Goal: Find specific page/section: Find specific page/section

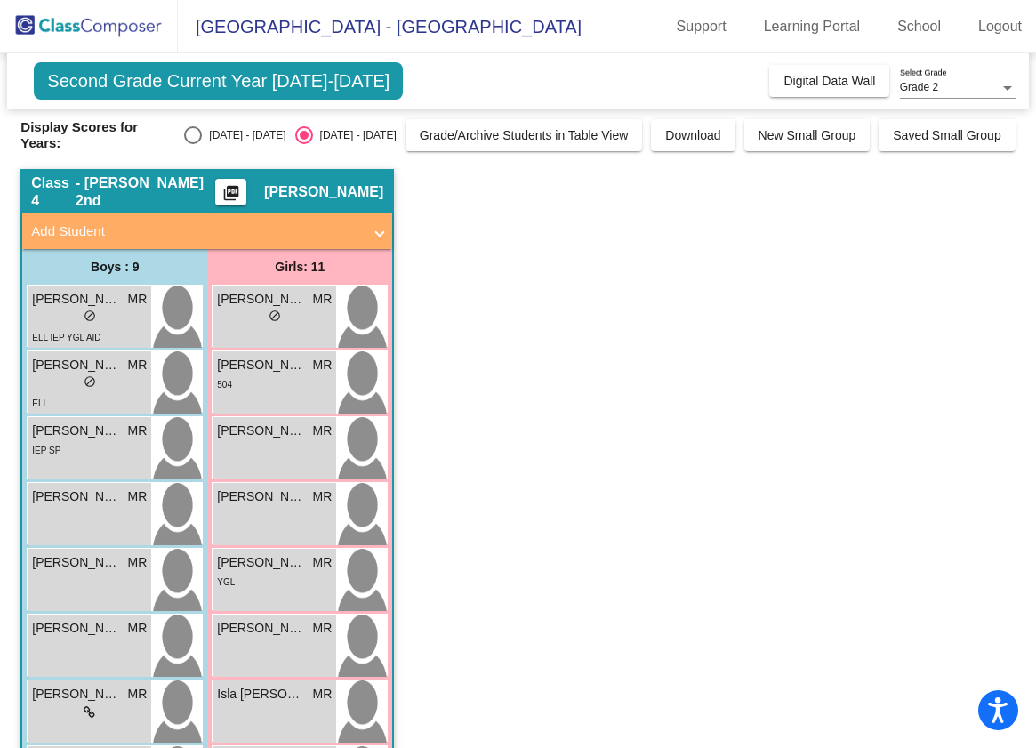
click at [206, 152] on div "Second Grade Current Year 2025-2026 Add, Move, or Retain Students Off On Incomi…" at bounding box center [517, 545] width 994 height 984
click at [198, 132] on div "Display Scores for Years: 2024 - 2025 2025 - 2026 Grade/Archive Students in Tab…" at bounding box center [517, 135] width 994 height 32
click at [208, 151] on div "Second Grade Current Year 2025-2026 Add, Move, or Retain Students Off On Incomi…" at bounding box center [517, 545] width 994 height 984
click at [807, 79] on span "Digital Data Wall" at bounding box center [830, 81] width 92 height 14
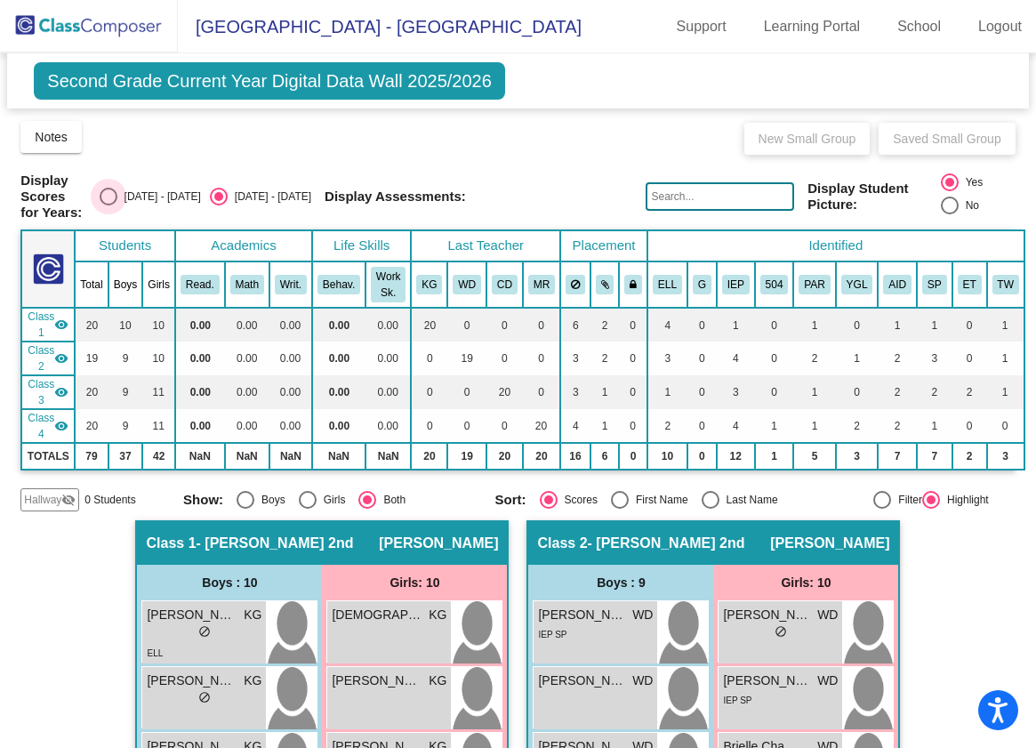
click at [117, 200] on div "Select an option" at bounding box center [109, 197] width 18 height 18
click at [108, 205] on input "[DATE] - [DATE]" at bounding box center [108, 205] width 1 height 1
radio input "true"
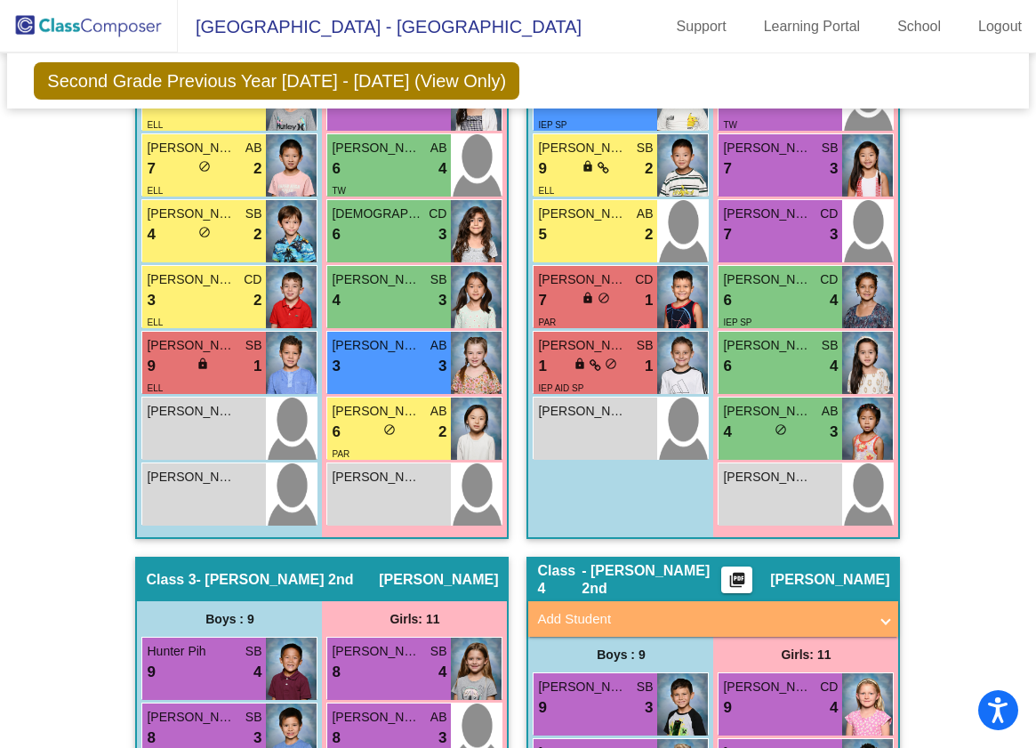
scroll to position [730, 0]
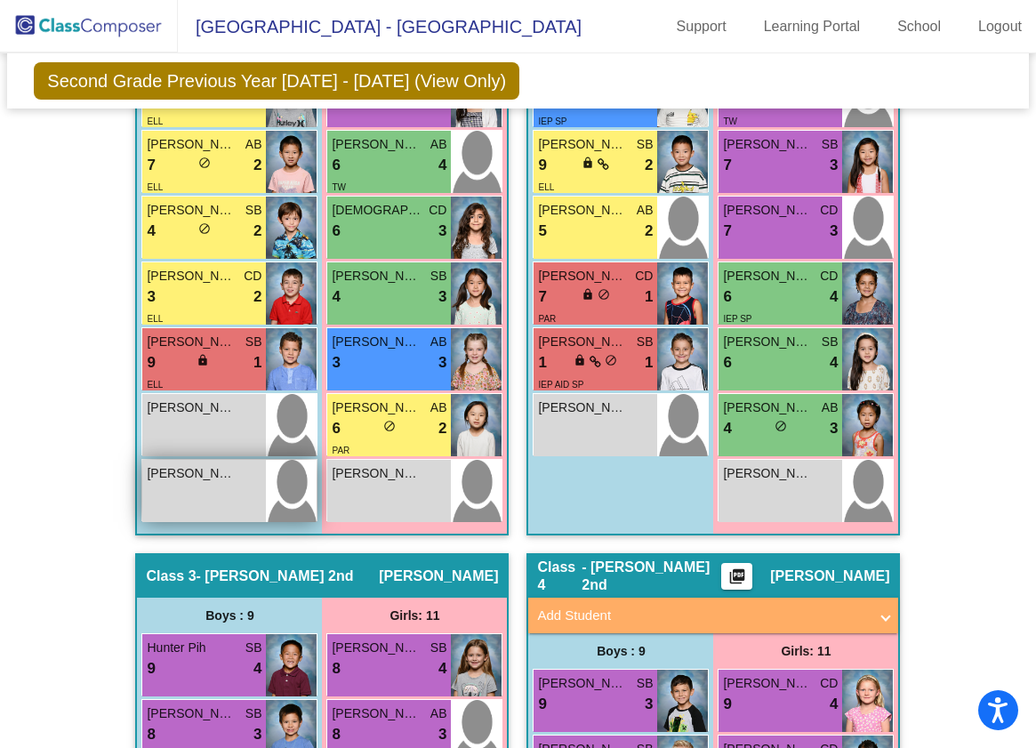
click at [241, 490] on div "Kevork Aposhian lock do_not_disturb_alt" at bounding box center [204, 491] width 124 height 62
click at [0, 0] on div "Boys : 9 David Stalgren AB 7 lock do_not_disturb_alt 3 Calvin Lew SB 4 lock do_…" at bounding box center [0, 0] width 0 height 0
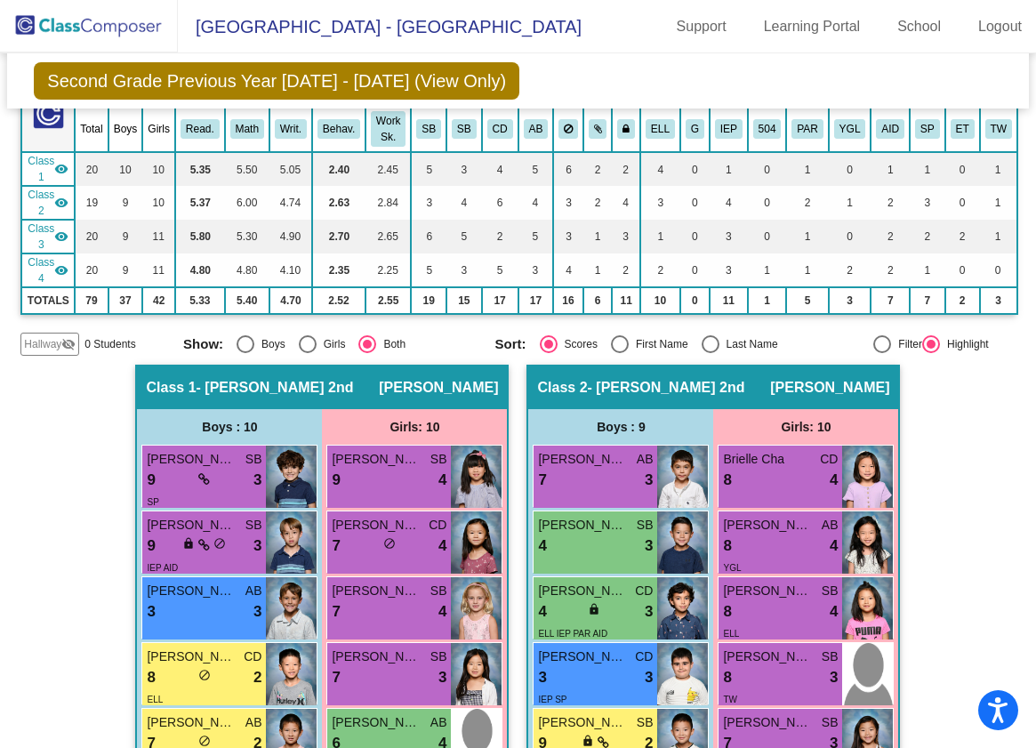
scroll to position [0, 0]
